Goal: Information Seeking & Learning: Learn about a topic

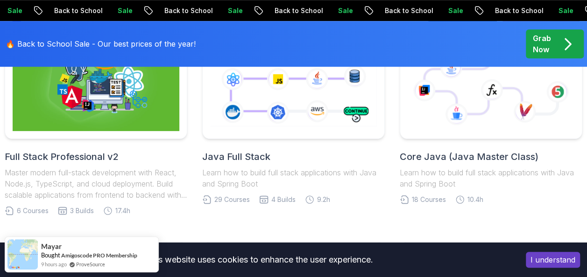
scroll to position [266, 0]
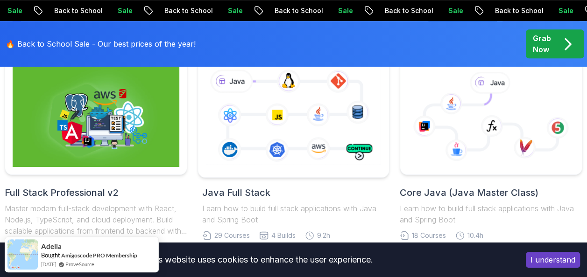
scroll to position [267, 0]
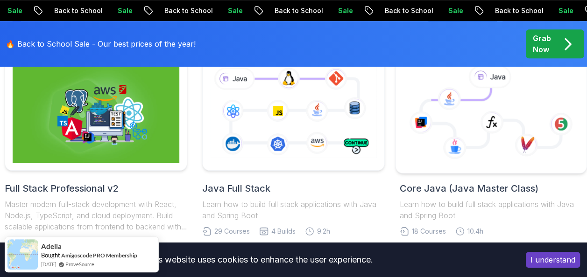
click at [468, 133] on icon at bounding box center [491, 117] width 140 height 59
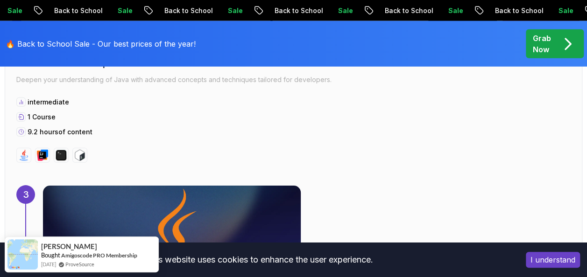
scroll to position [1240, 0]
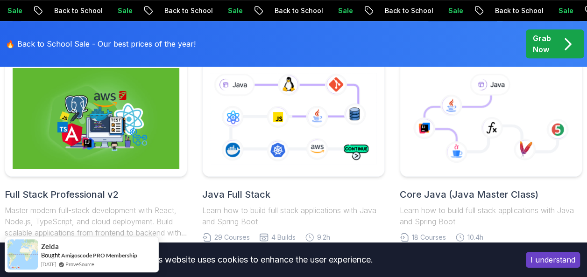
scroll to position [262, 0]
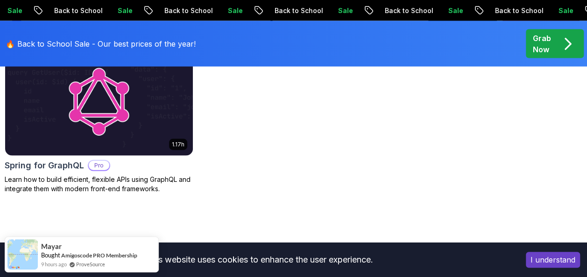
scroll to position [956, 0]
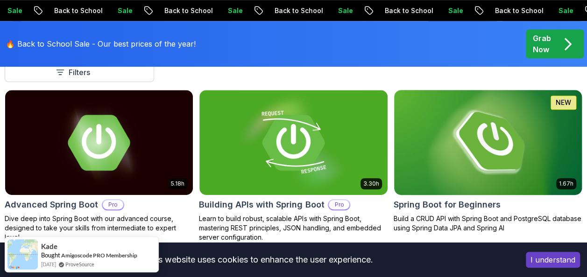
scroll to position [271, 0]
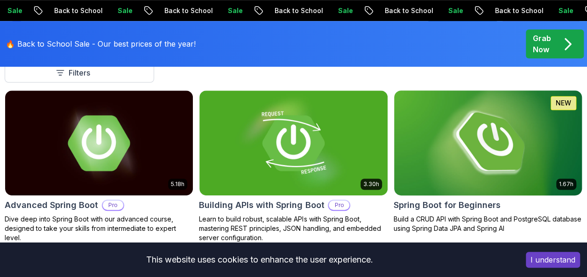
click at [463, 146] on img at bounding box center [487, 143] width 197 height 111
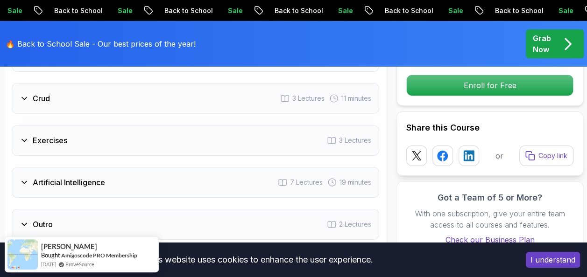
scroll to position [1615, 0]
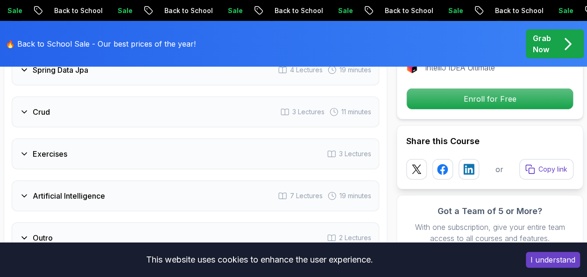
click at [225, 119] on div "Crud 3 Lectures 11 minutes" at bounding box center [195, 112] width 367 height 31
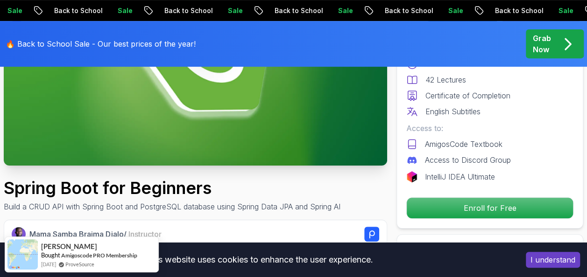
scroll to position [172, 0]
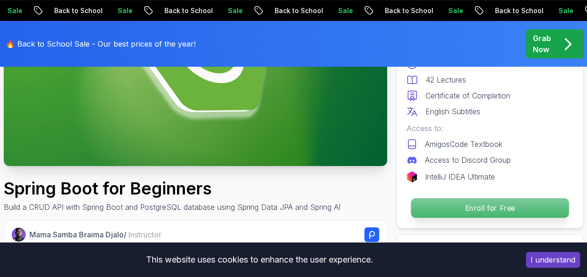
click at [497, 207] on p "Enroll for Free" at bounding box center [490, 208] width 158 height 20
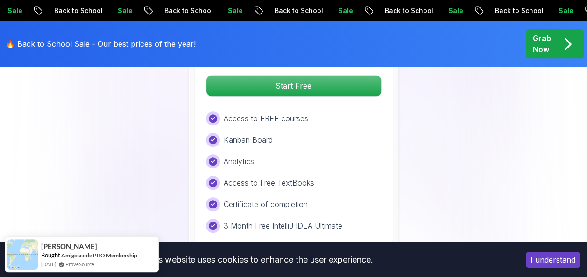
scroll to position [2020, 0]
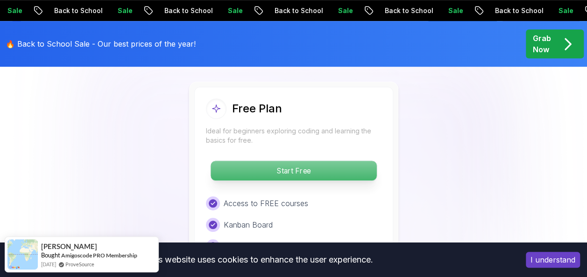
click at [361, 164] on p "Start Free" at bounding box center [293, 171] width 166 height 20
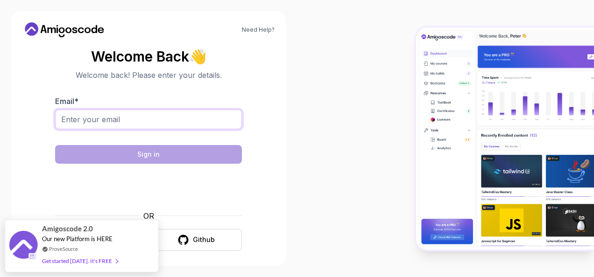
click at [201, 114] on input "Email *" at bounding box center [148, 120] width 187 height 20
type input "[EMAIL_ADDRESS][DOMAIN_NAME]"
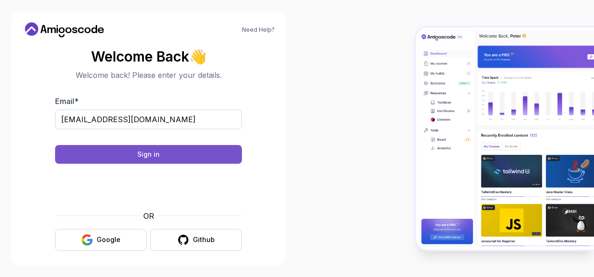
click at [173, 147] on button "Sign in" at bounding box center [148, 154] width 187 height 19
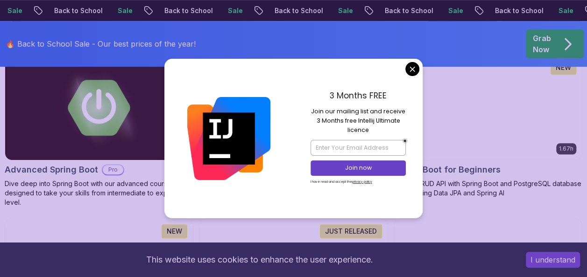
scroll to position [305, 0]
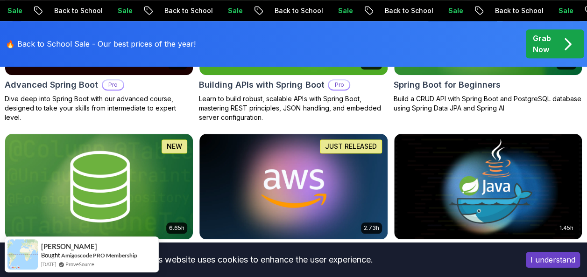
scroll to position [390, 0]
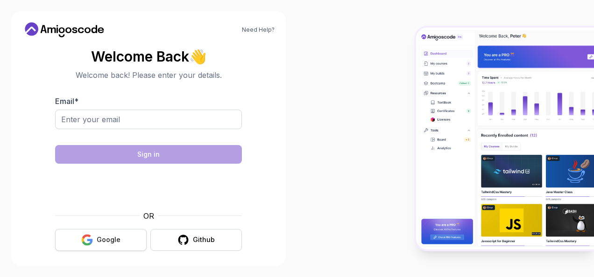
click at [113, 242] on div "Google" at bounding box center [109, 239] width 24 height 9
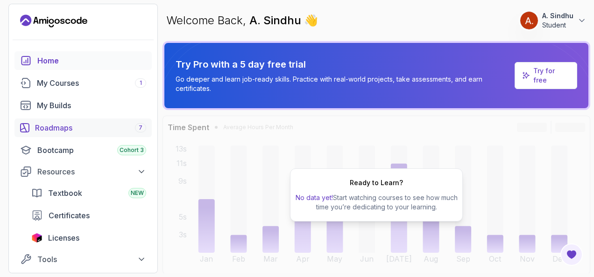
click at [123, 130] on div "Roadmaps 7" at bounding box center [90, 127] width 111 height 11
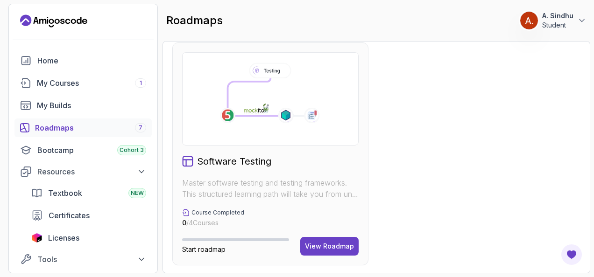
scroll to position [710, 0]
click at [72, 83] on div "My Courses 1" at bounding box center [91, 82] width 109 height 11
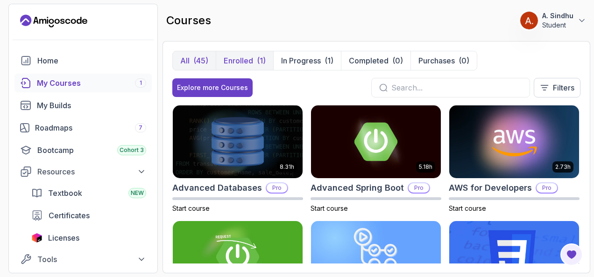
click at [260, 59] on div "(1)" at bounding box center [261, 60] width 9 height 11
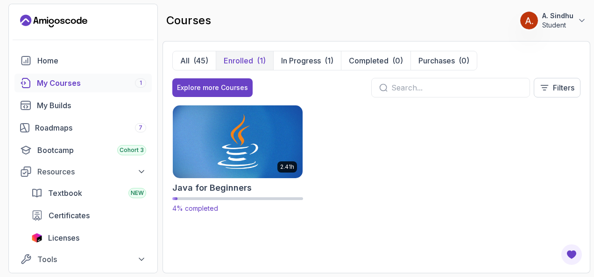
click at [261, 137] on img at bounding box center [237, 142] width 136 height 76
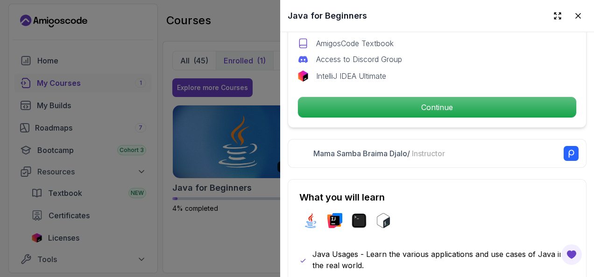
scroll to position [349, 0]
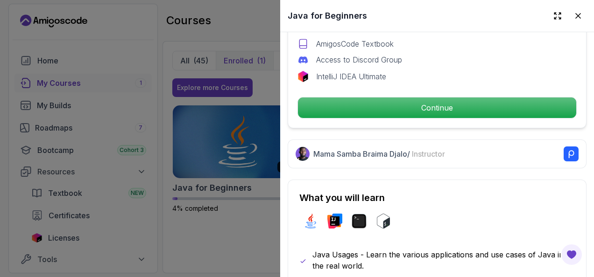
click at [254, 248] on div at bounding box center [297, 138] width 594 height 277
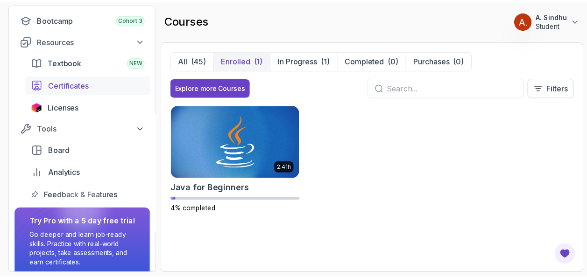
scroll to position [0, 0]
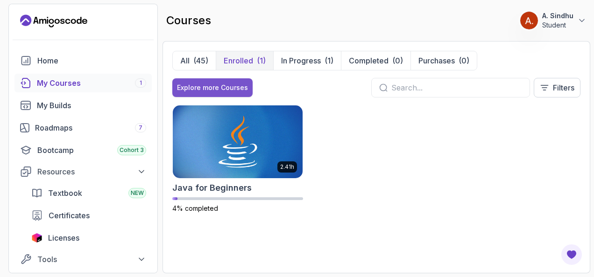
click at [219, 87] on div "Explore more Courses" at bounding box center [212, 87] width 71 height 9
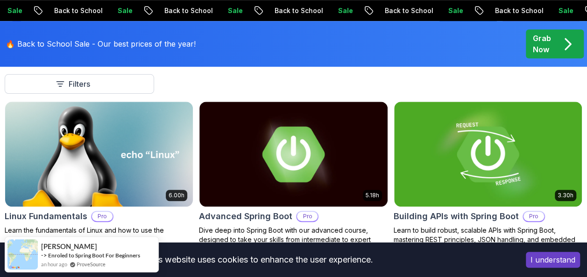
scroll to position [297, 0]
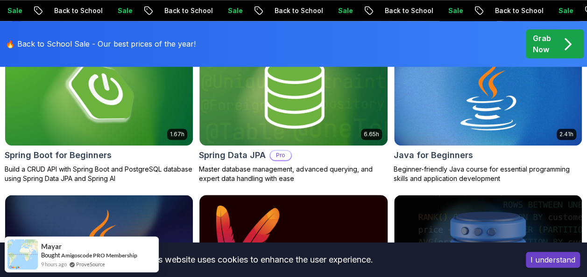
scroll to position [460, 0]
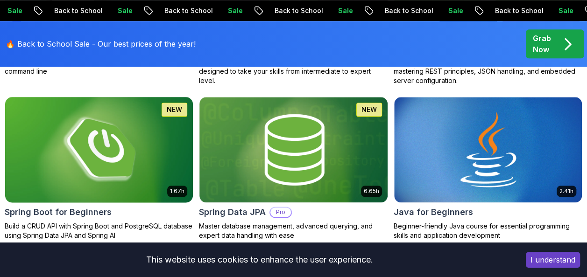
click at [162, 168] on img at bounding box center [98, 150] width 197 height 111
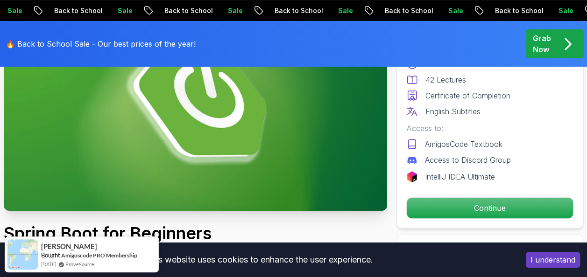
scroll to position [139, 0]
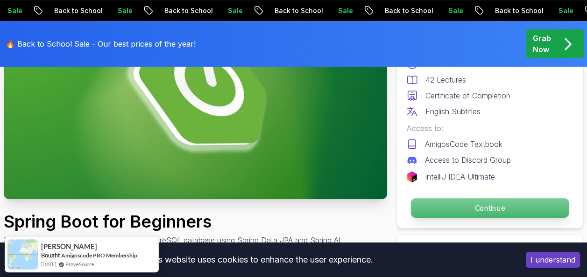
click at [443, 209] on p "Continue" at bounding box center [490, 208] width 158 height 20
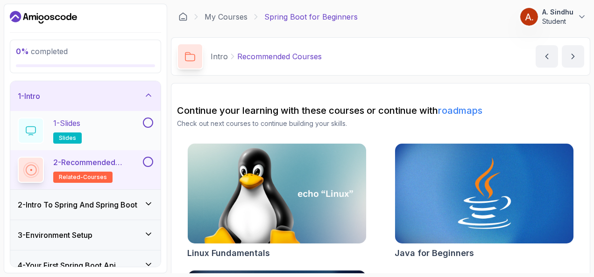
click at [75, 129] on h2 "1 - Slides slides" at bounding box center [67, 131] width 28 height 26
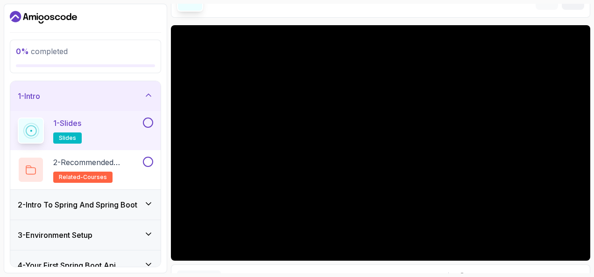
scroll to position [61, 0]
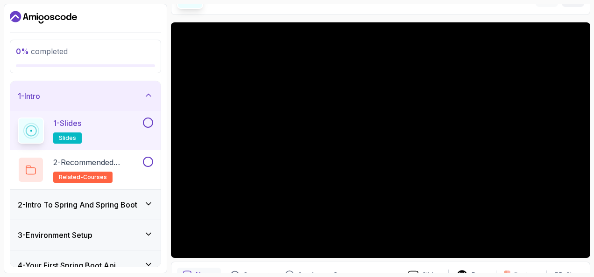
click at [125, 195] on div "2 - Intro To Spring And Spring Boot" at bounding box center [85, 205] width 150 height 30
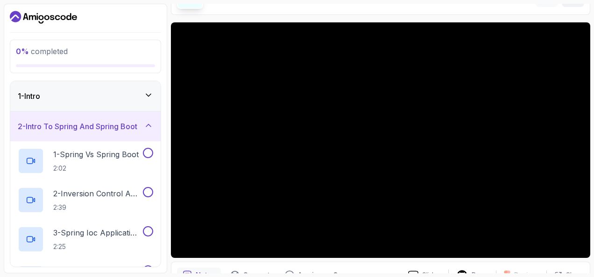
click at [152, 121] on icon at bounding box center [148, 125] width 9 height 9
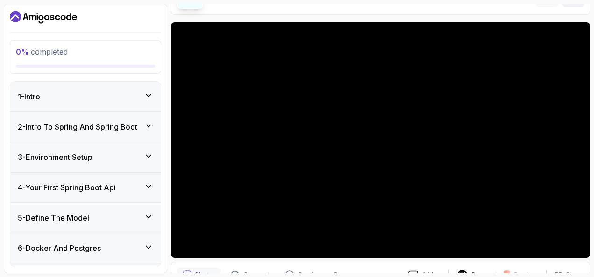
click at [145, 96] on icon at bounding box center [148, 95] width 9 height 9
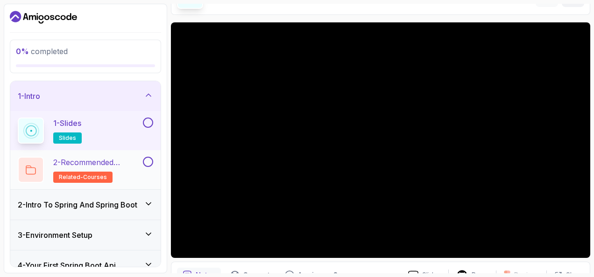
click at [138, 167] on p "2 - Recommended Courses" at bounding box center [97, 162] width 88 height 11
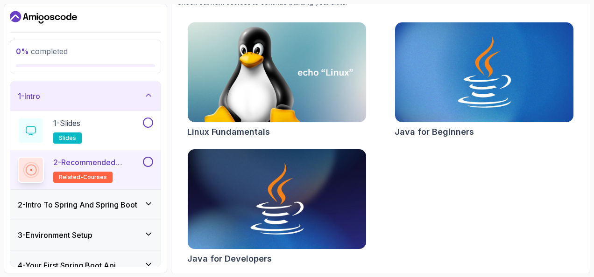
scroll to position [120, 0]
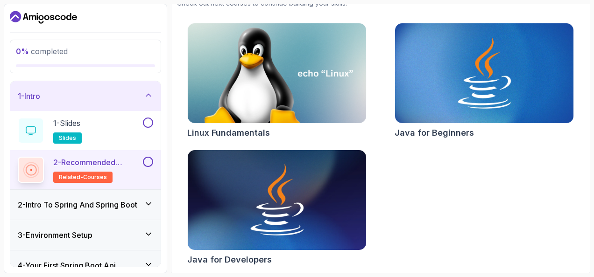
click at [149, 208] on icon at bounding box center [148, 203] width 9 height 9
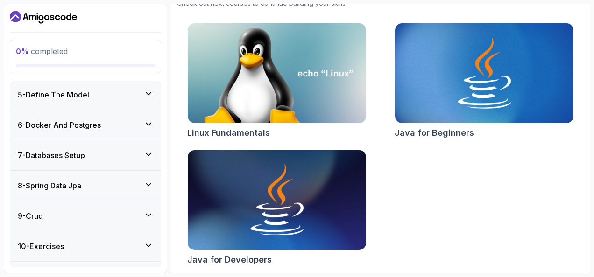
scroll to position [332, 0]
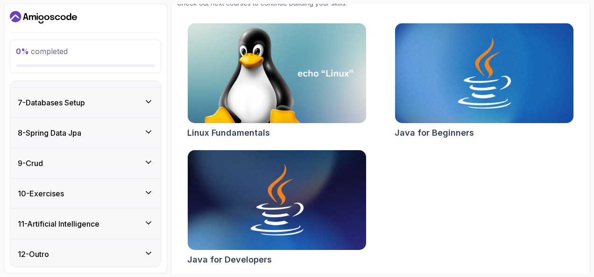
click at [100, 199] on div "10 - Exercises" at bounding box center [85, 194] width 150 height 30
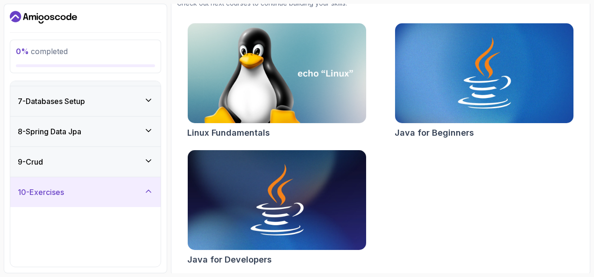
scroll to position [175, 0]
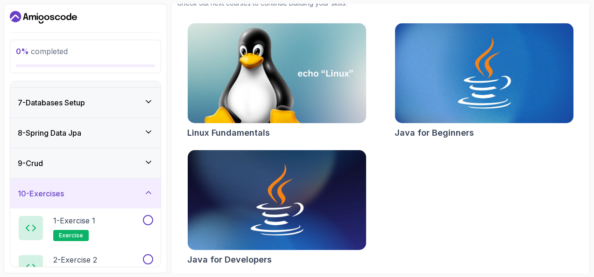
click at [115, 162] on div "9 - Crud" at bounding box center [85, 163] width 135 height 11
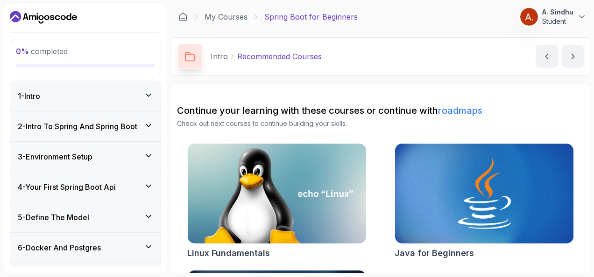
scroll to position [0, 0]
click at [82, 134] on div "2 - Intro To Spring And Spring Boot" at bounding box center [85, 126] width 150 height 30
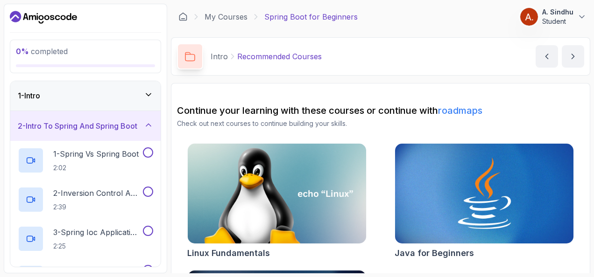
click at [123, 92] on div "1 - Intro" at bounding box center [85, 95] width 135 height 11
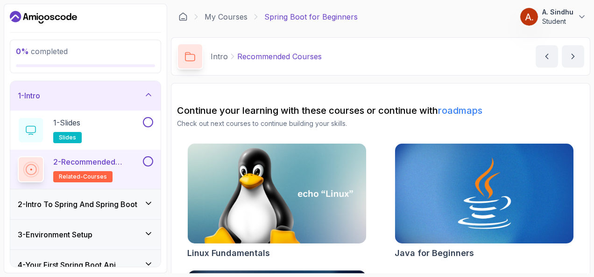
click at [98, 199] on h3 "2 - Intro To Spring And Spring Boot" at bounding box center [77, 204] width 119 height 11
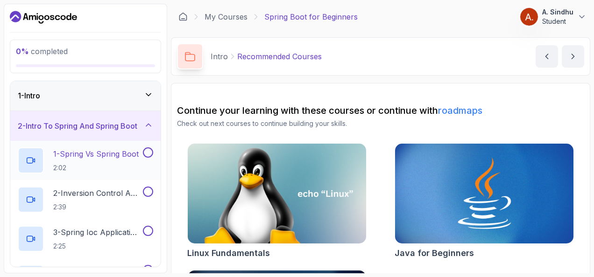
click at [98, 149] on p "1 - Spring Vs Spring Boot" at bounding box center [95, 153] width 85 height 11
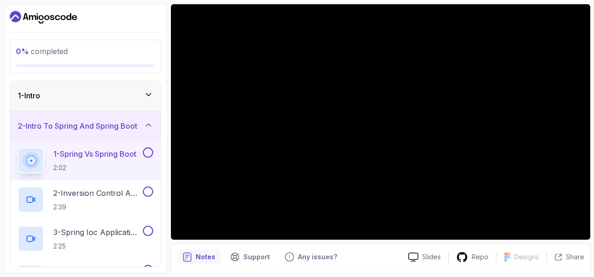
scroll to position [78, 0]
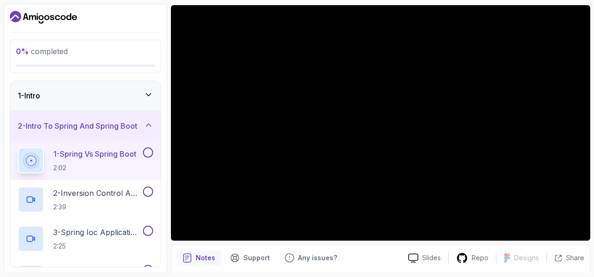
click at [136, 98] on div "1 - Intro" at bounding box center [85, 95] width 135 height 11
